Goal: Information Seeking & Learning: Understand process/instructions

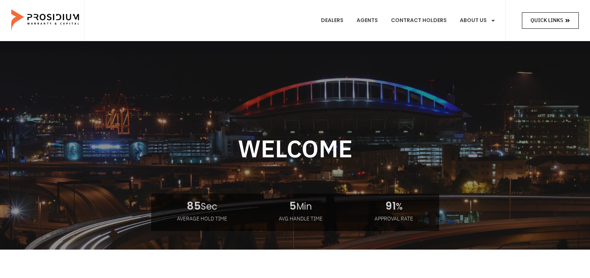
click at [569, 22] on icon at bounding box center [567, 20] width 5 height 5
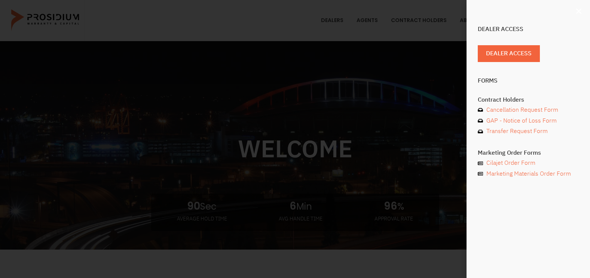
click at [581, 13] on icon "Close" at bounding box center [578, 10] width 7 height 7
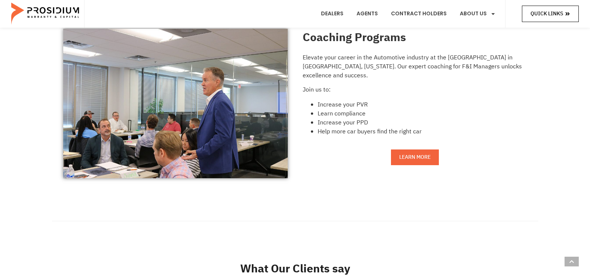
scroll to position [673, 0]
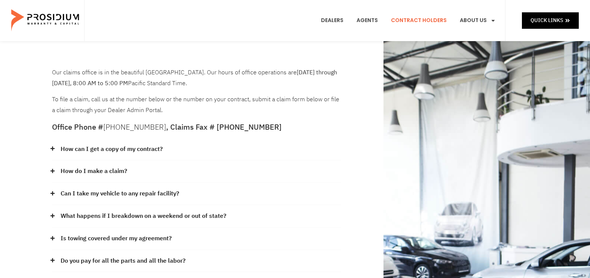
click at [54, 146] on div "How can I get a copy of my contract?" at bounding box center [196, 149] width 289 height 22
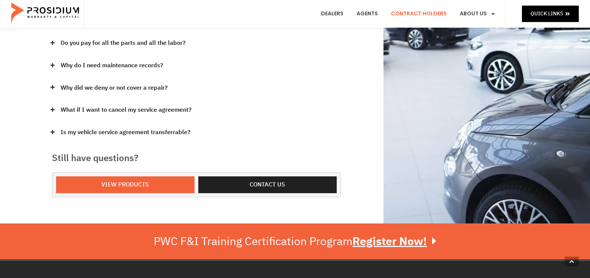
scroll to position [262, 0]
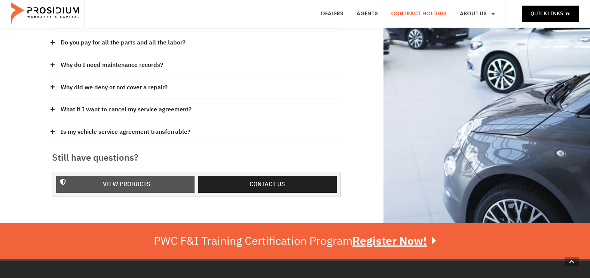
click at [93, 182] on span "View Products" at bounding box center [126, 184] width 119 height 11
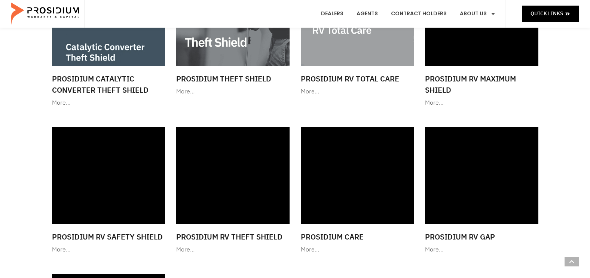
scroll to position [897, 0]
